Goal: Information Seeking & Learning: Learn about a topic

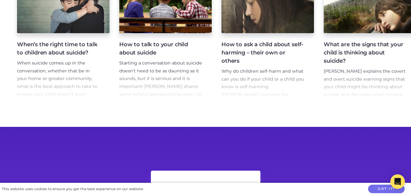
scroll to position [298, 0]
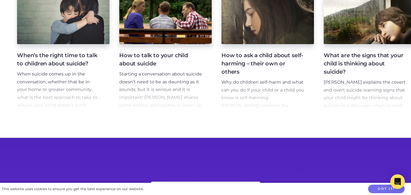
click at [151, 61] on h4 "How to talk to your child about suicide" at bounding box center [160, 59] width 83 height 16
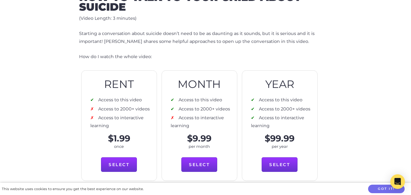
scroll to position [274, 0]
